Goal: Task Accomplishment & Management: Use online tool/utility

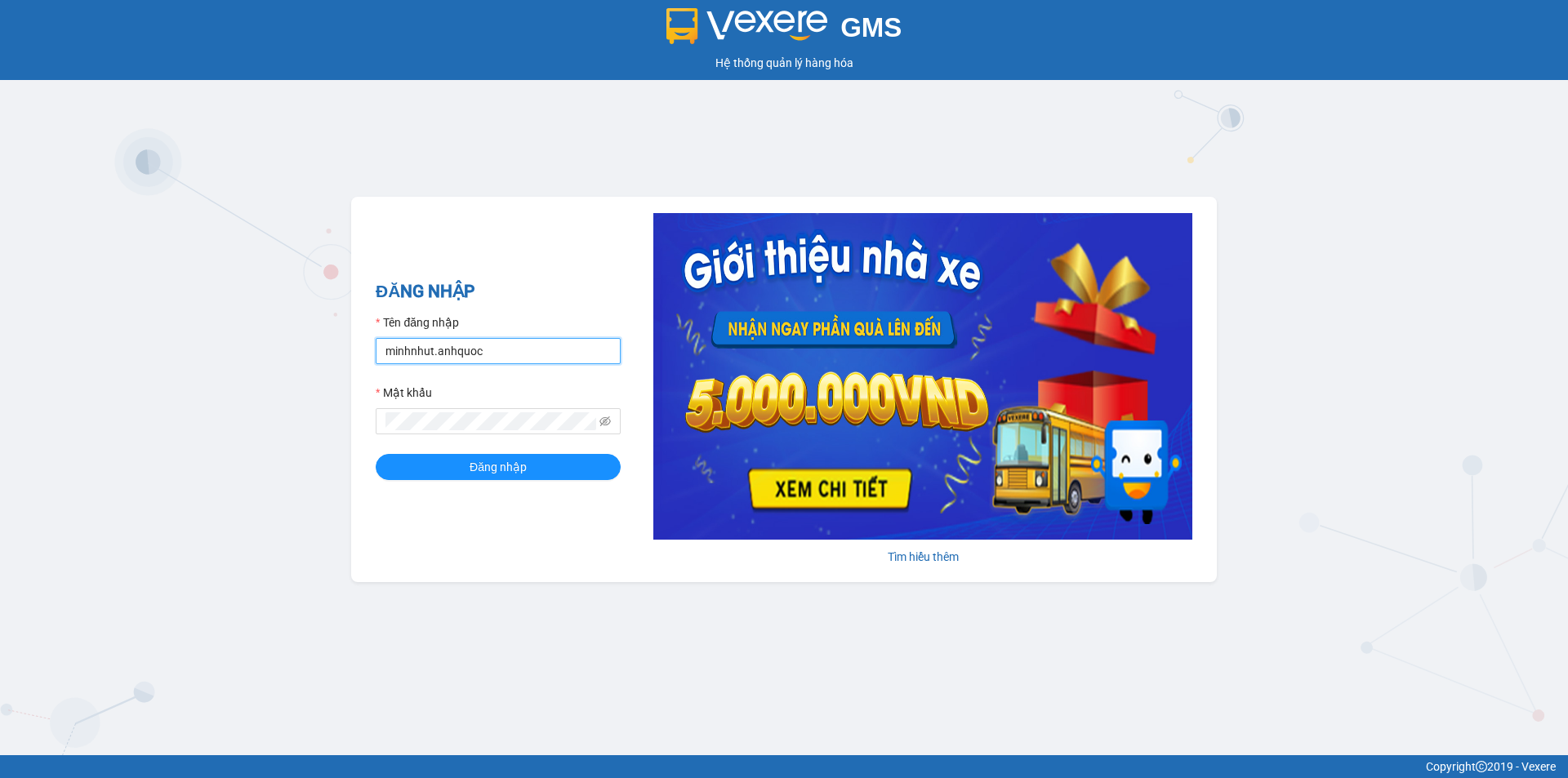
click at [413, 345] on input "minhnhut.anhquoc" at bounding box center [498, 351] width 245 height 26
type input "quoctrung.anhquoc"
drag, startPoint x: 451, startPoint y: 459, endPoint x: 451, endPoint y: 446, distance: 13.0
click at [451, 459] on button "Đăng nhập" at bounding box center [498, 467] width 245 height 26
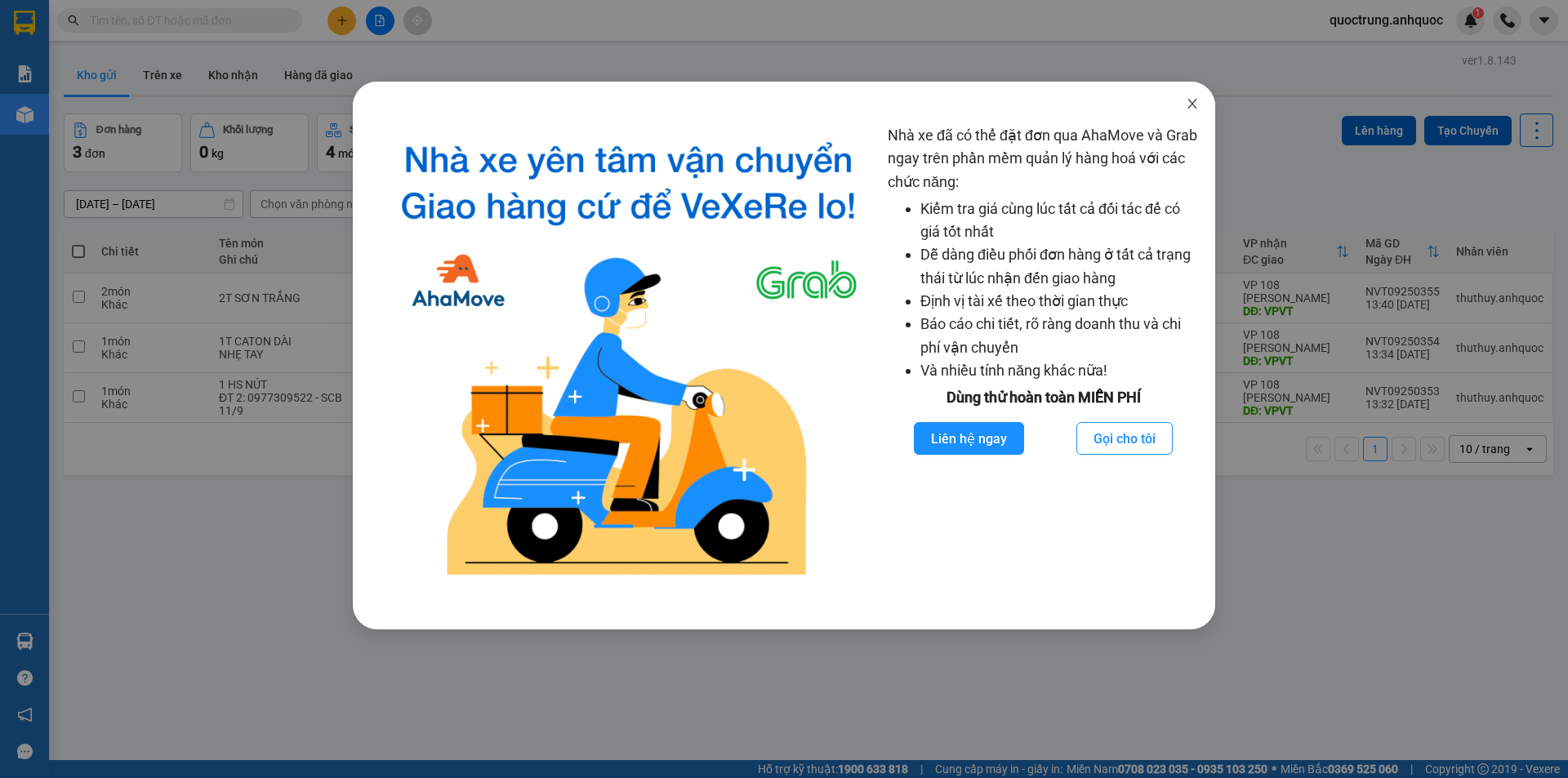
click at [1179, 106] on span "Close" at bounding box center [1192, 105] width 46 height 46
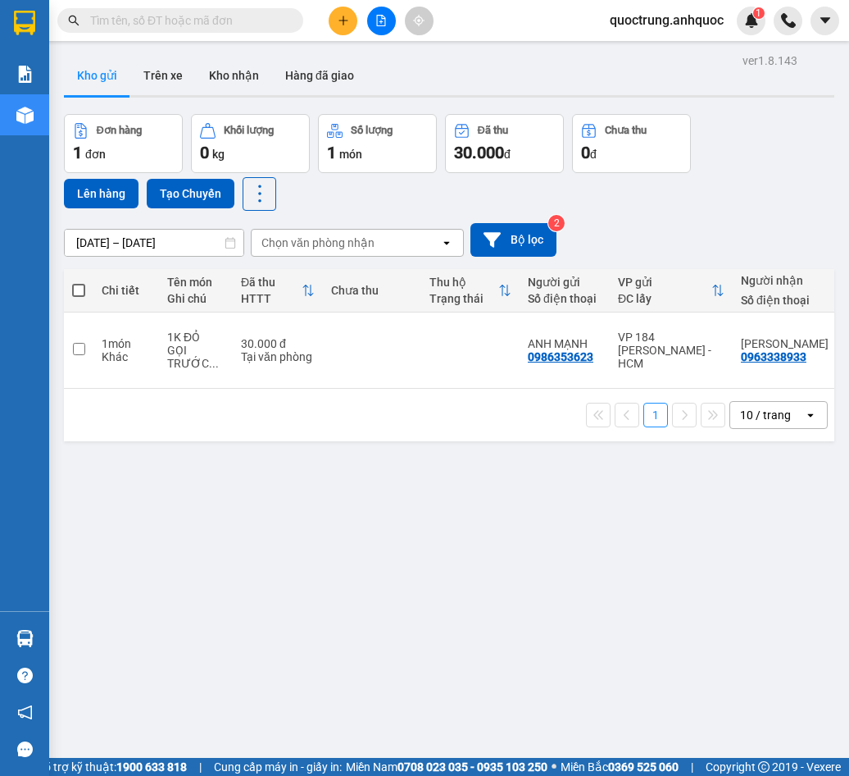
drag, startPoint x: 481, startPoint y: 385, endPoint x: 516, endPoint y: 385, distance: 35.3
click at [516, 389] on div "1 10 / trang open" at bounding box center [449, 415] width 771 height 52
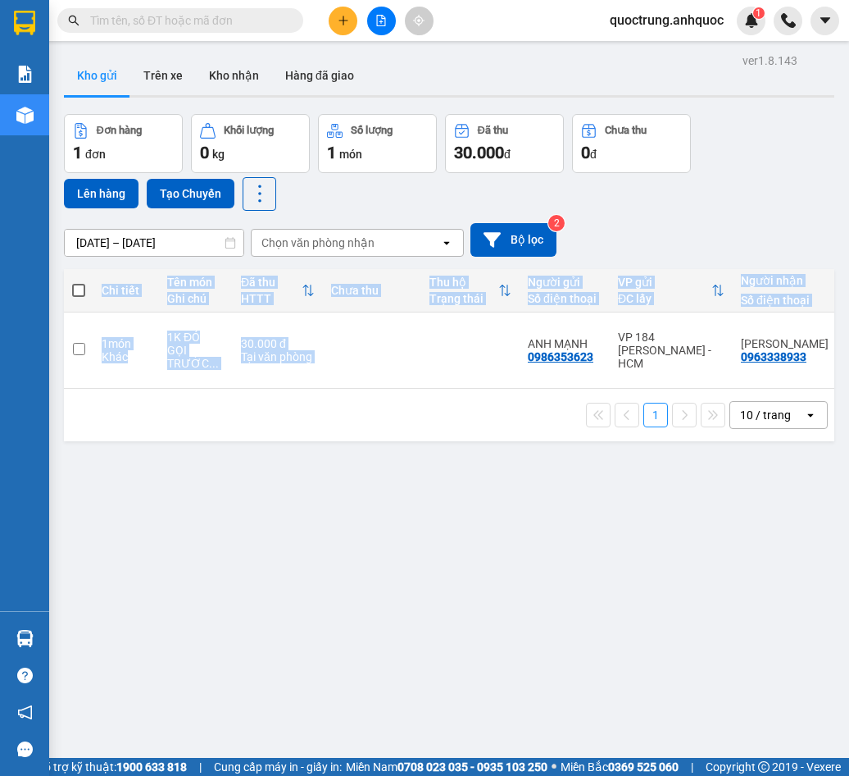
drag, startPoint x: 504, startPoint y: 375, endPoint x: 561, endPoint y: 380, distance: 56.9
click at [561, 380] on div "Chi tiết Tên món Ghi chú Đã thu HTTT Chưa thu Thu hộ Trạng thái Người gửi Số đi…" at bounding box center [449, 329] width 771 height 120
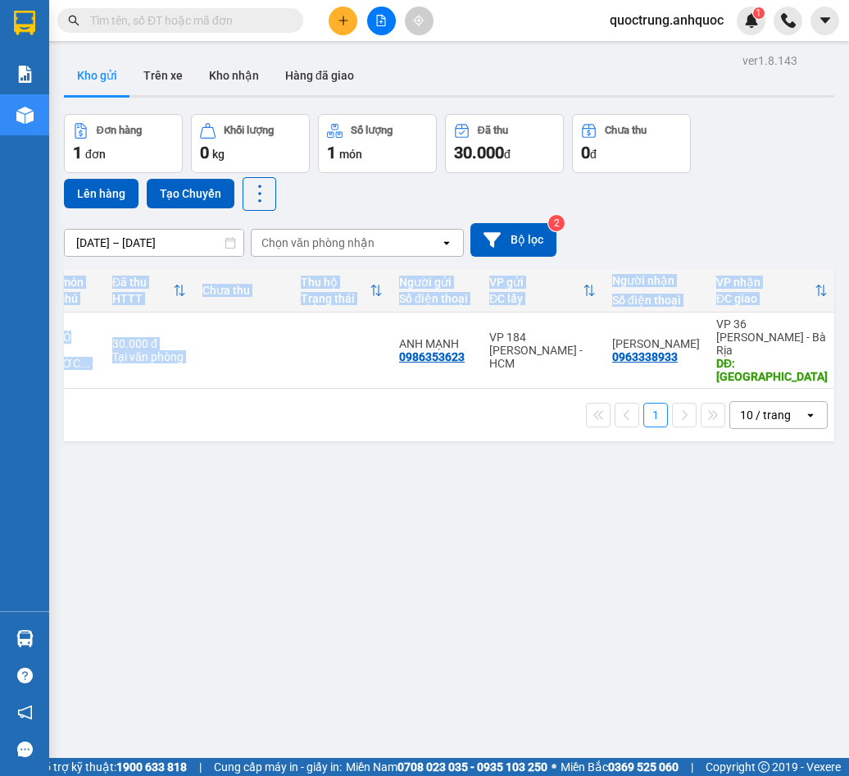
scroll to position [0, 141]
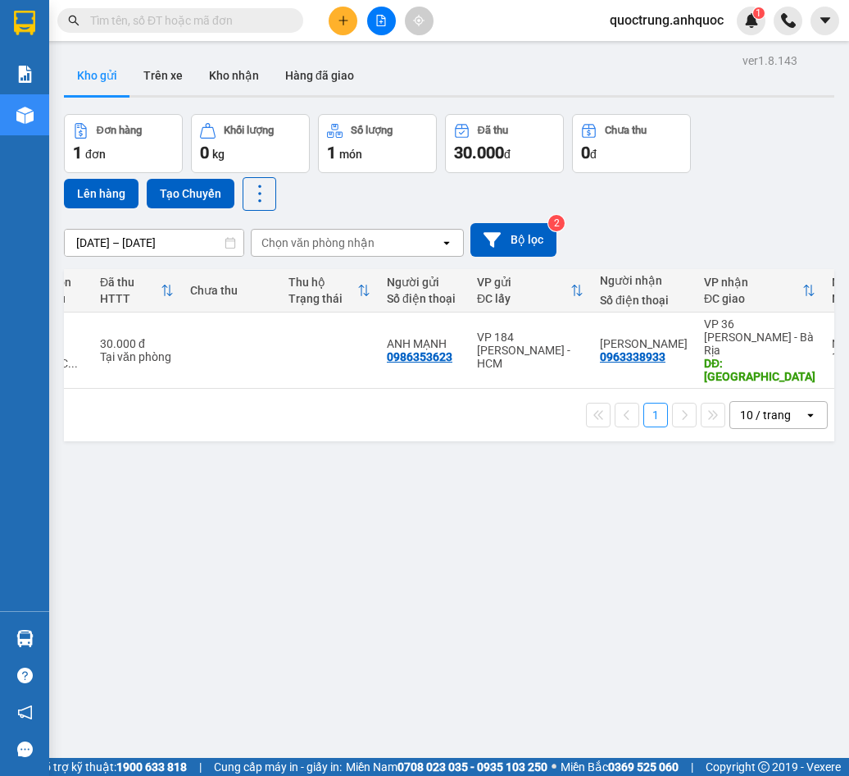
click at [513, 429] on div "1 10 / trang open" at bounding box center [449, 415] width 771 height 52
